Goal: Information Seeking & Learning: Learn about a topic

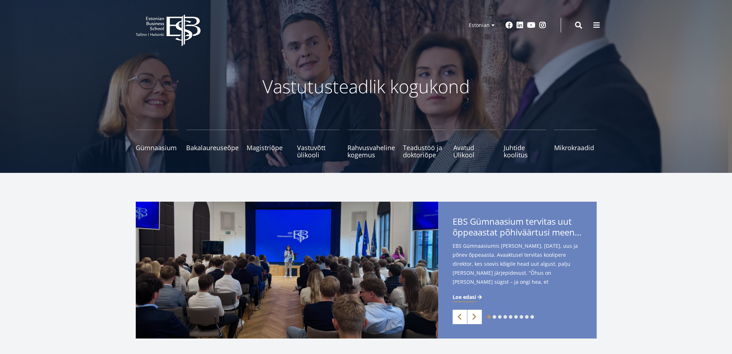
click at [597, 26] on span at bounding box center [596, 25] width 7 height 7
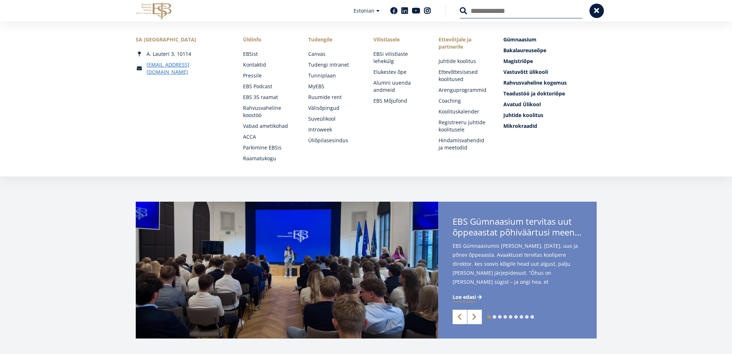
click at [55, 281] on div "1 2 3 4 5 6 7 8 9 Previous Next EBS Gümnaasium tervitas uut õppeaastat põhiväär…" at bounding box center [366, 270] width 732 height 137
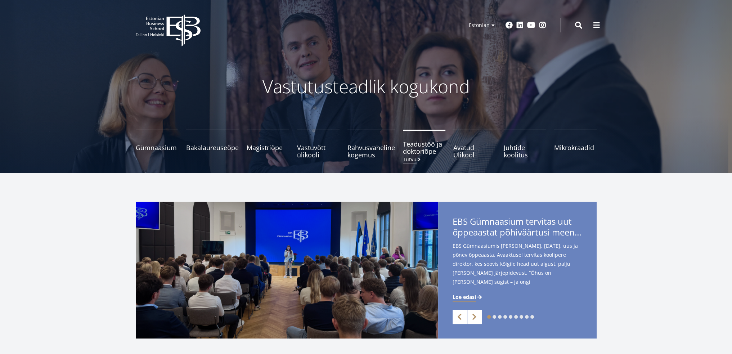
click at [424, 149] on span "Teadustöö ja doktoriõpe Tutvu" at bounding box center [424, 147] width 42 height 14
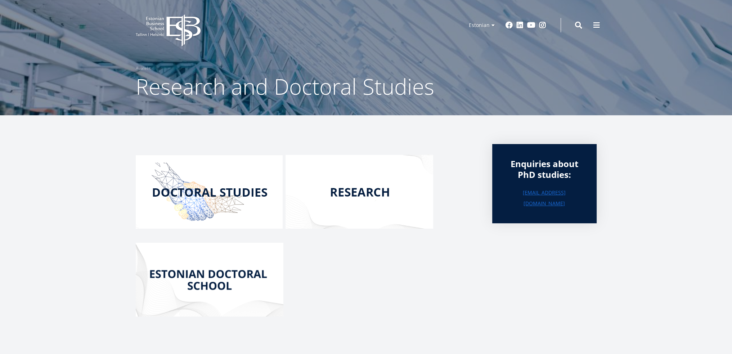
click at [275, 198] on img at bounding box center [209, 191] width 147 height 73
